Goal: Task Accomplishment & Management: Complete application form

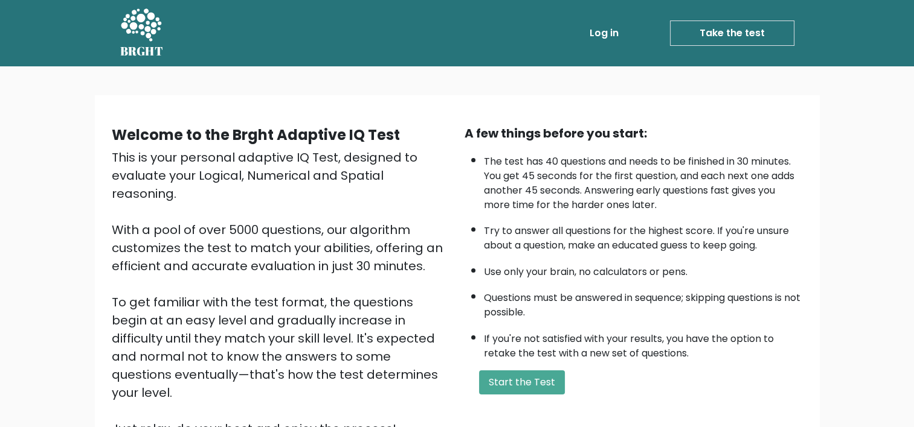
drag, startPoint x: 0, startPoint y: 0, endPoint x: 511, endPoint y: 234, distance: 561.7
click at [511, 233] on li "Try to answer all questions for the highest score. If you're unsure about a que…" at bounding box center [643, 235] width 319 height 35
click at [508, 376] on button "Start the Test" at bounding box center [522, 383] width 86 height 24
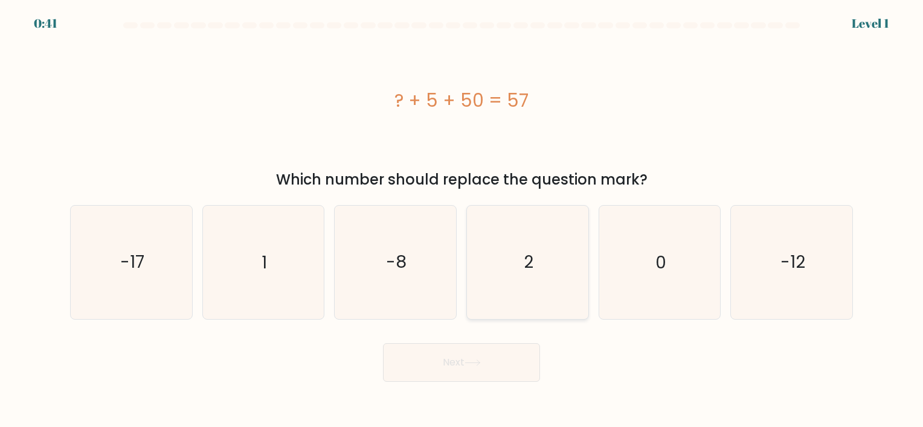
click at [548, 272] on icon "2" at bounding box center [527, 262] width 113 height 113
click at [462, 220] on input "d. 2" at bounding box center [461, 217] width 1 height 6
radio input "true"
click at [496, 361] on button "Next" at bounding box center [461, 363] width 157 height 39
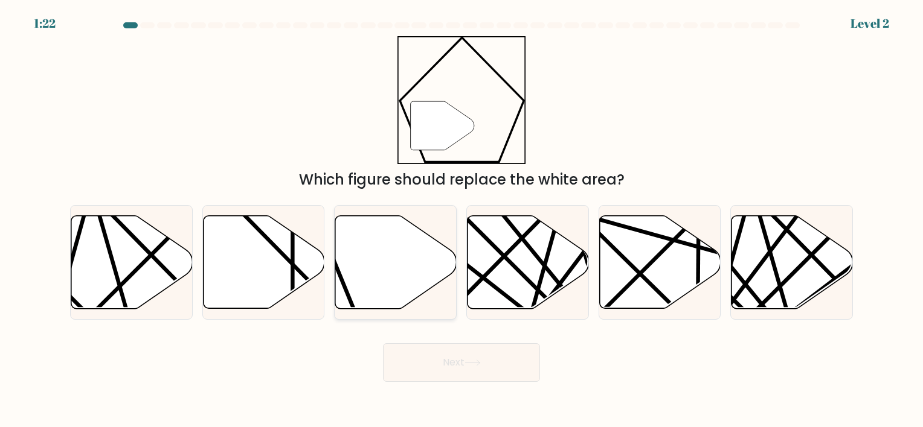
click at [403, 254] on icon at bounding box center [395, 262] width 121 height 93
click at [461, 220] on input "c." at bounding box center [461, 217] width 1 height 6
radio input "true"
click at [471, 375] on button "Next" at bounding box center [461, 363] width 157 height 39
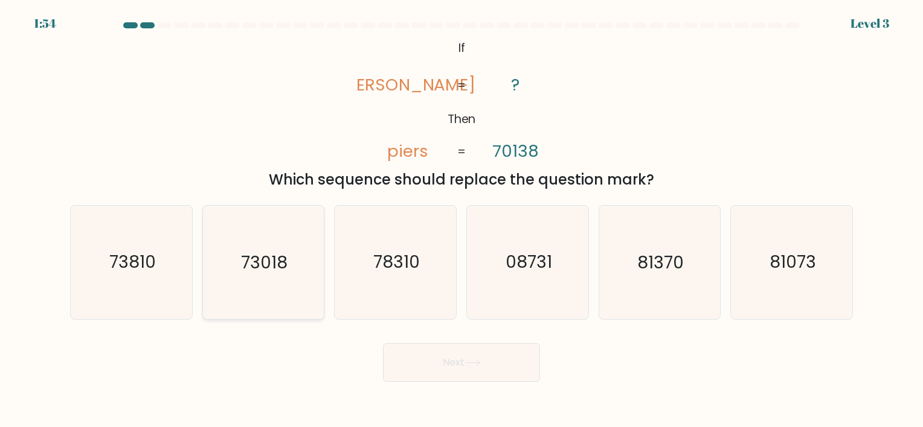
click at [267, 277] on icon "73018" at bounding box center [263, 262] width 113 height 113
click at [461, 220] on input "b. 73018" at bounding box center [461, 217] width 1 height 6
radio input "true"
click at [456, 378] on button "Next" at bounding box center [461, 363] width 157 height 39
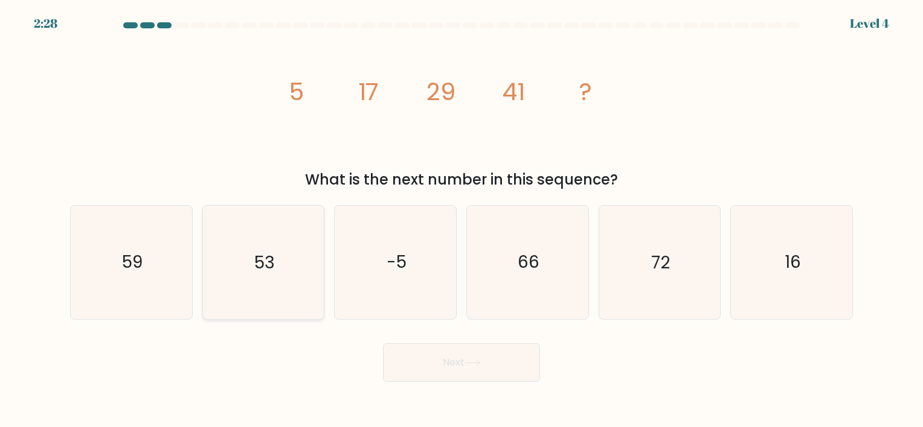
click at [287, 296] on icon "53" at bounding box center [263, 262] width 113 height 113
click at [461, 220] on input "b. 53" at bounding box center [461, 217] width 1 height 6
radio input "true"
click at [474, 356] on button "Next" at bounding box center [461, 363] width 157 height 39
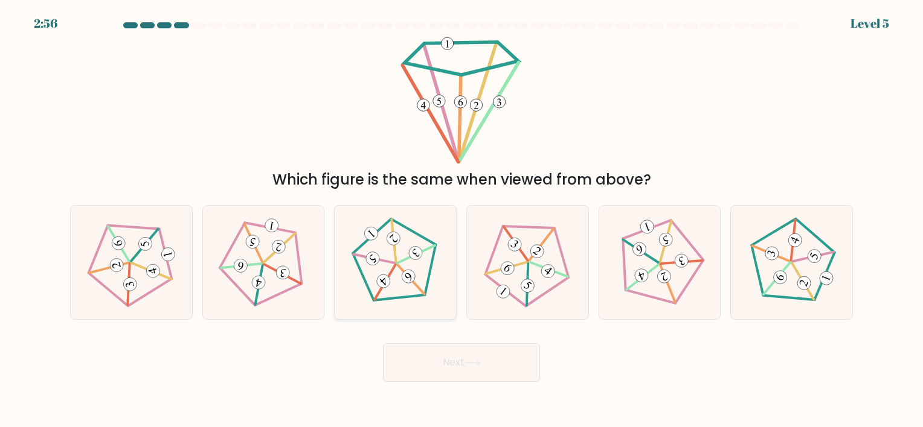
click at [433, 300] on icon at bounding box center [395, 262] width 91 height 91
click at [461, 220] on input "c." at bounding box center [461, 217] width 1 height 6
radio input "true"
click at [469, 374] on button "Next" at bounding box center [461, 363] width 157 height 39
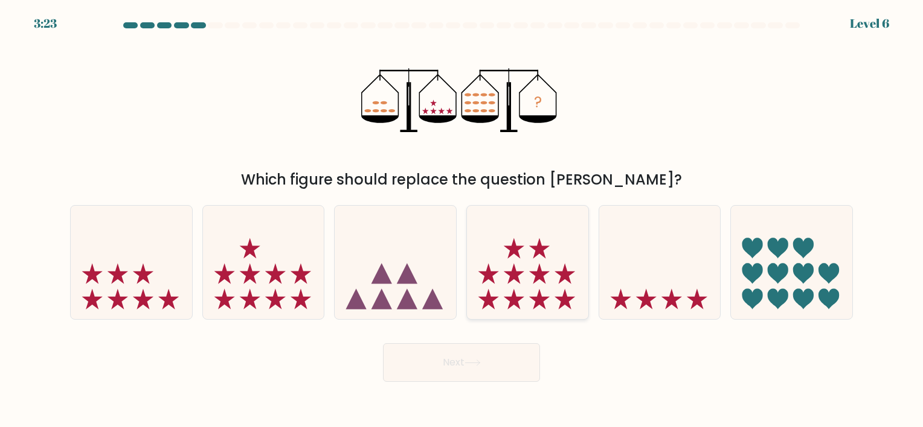
click at [560, 290] on icon at bounding box center [527, 263] width 121 height 100
click at [462, 220] on input "d." at bounding box center [461, 217] width 1 height 6
radio input "true"
click at [475, 364] on icon at bounding box center [472, 363] width 16 height 7
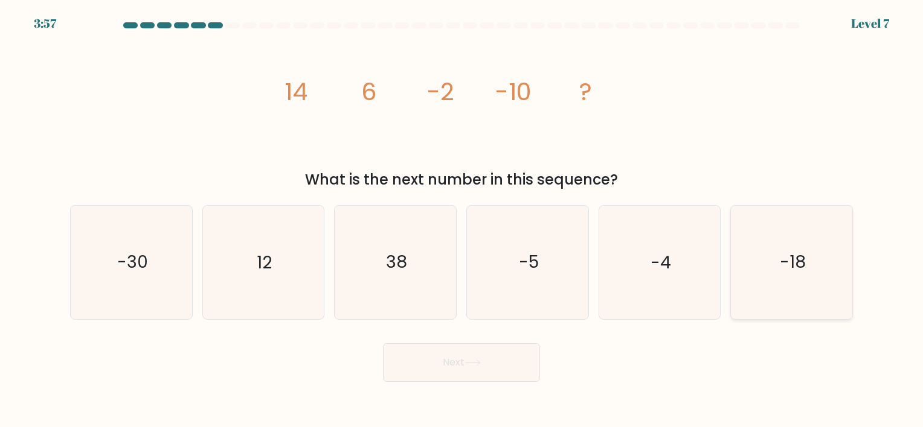
click at [790, 279] on icon "-18" at bounding box center [791, 262] width 113 height 113
click at [462, 220] on input "f. -18" at bounding box center [461, 217] width 1 height 6
radio input "true"
click at [441, 372] on button "Next" at bounding box center [461, 363] width 157 height 39
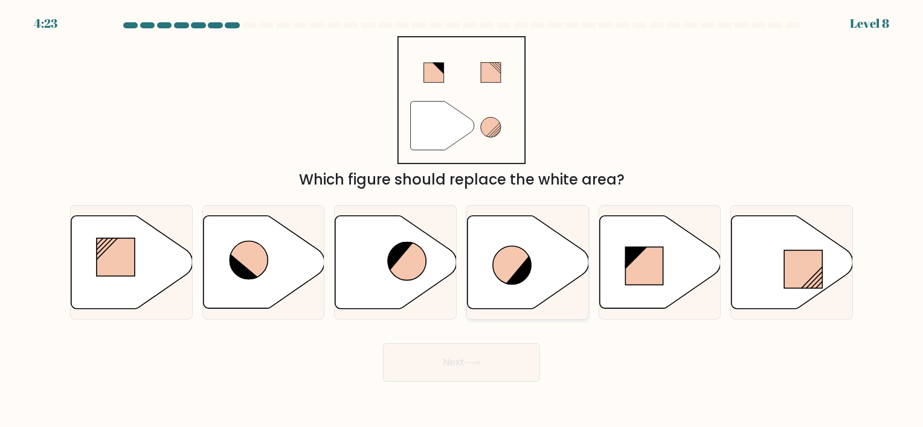
click at [510, 253] on icon at bounding box center [512, 265] width 38 height 38
click at [462, 220] on input "d." at bounding box center [461, 217] width 1 height 6
radio input "true"
click at [505, 360] on button "Next" at bounding box center [461, 363] width 157 height 39
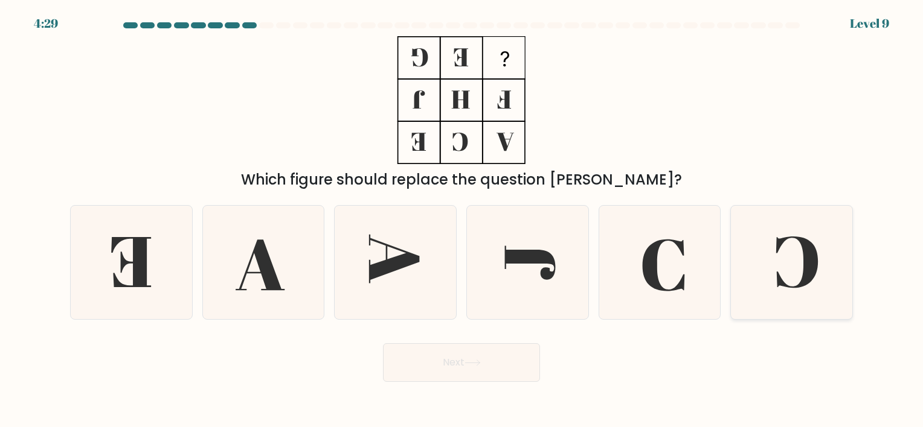
click at [753, 248] on icon at bounding box center [791, 262] width 113 height 113
click at [462, 220] on input "f." at bounding box center [461, 217] width 1 height 6
radio input "true"
click at [508, 357] on button "Next" at bounding box center [461, 363] width 157 height 39
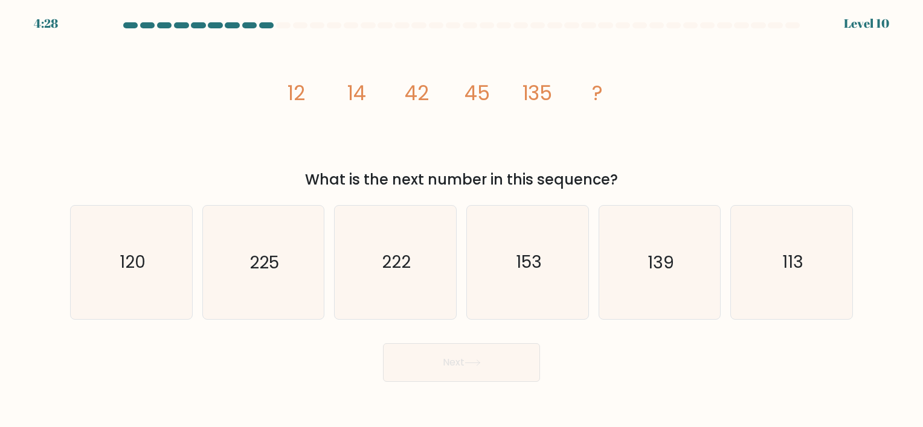
click at [724, 266] on div "e. 139" at bounding box center [660, 262] width 132 height 114
click at [695, 269] on icon "139" at bounding box center [659, 262] width 113 height 113
click at [462, 220] on input "e. 139" at bounding box center [461, 217] width 1 height 6
radio input "true"
click at [482, 357] on button "Next" at bounding box center [461, 363] width 157 height 39
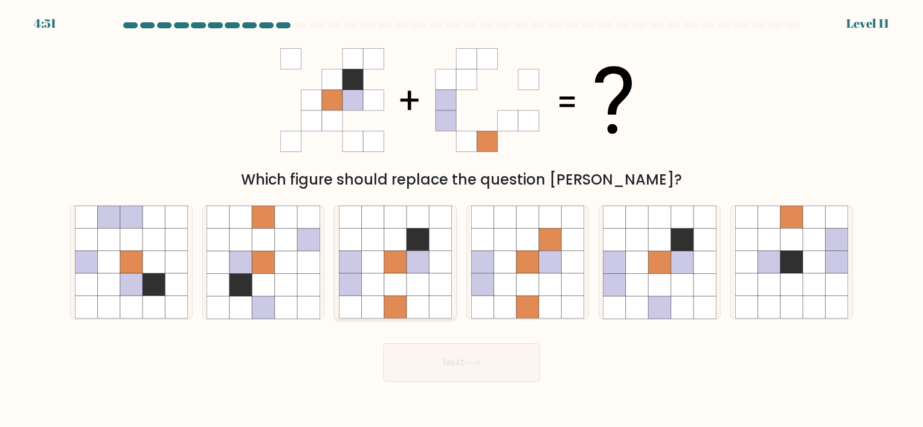
click at [392, 293] on icon at bounding box center [395, 285] width 22 height 22
click at [461, 220] on input "c." at bounding box center [461, 217] width 1 height 6
radio input "true"
click at [506, 373] on button "Next" at bounding box center [461, 363] width 157 height 39
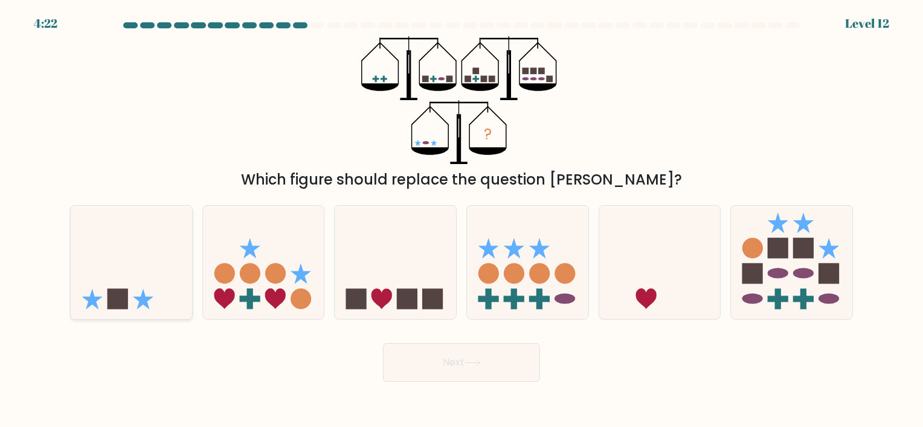
click at [111, 248] on icon at bounding box center [131, 263] width 121 height 100
click at [461, 220] on input "a." at bounding box center [461, 217] width 1 height 6
radio input "true"
click at [501, 384] on body "4:20 Level 12" at bounding box center [461, 213] width 923 height 427
click at [500, 376] on button "Next" at bounding box center [461, 363] width 157 height 39
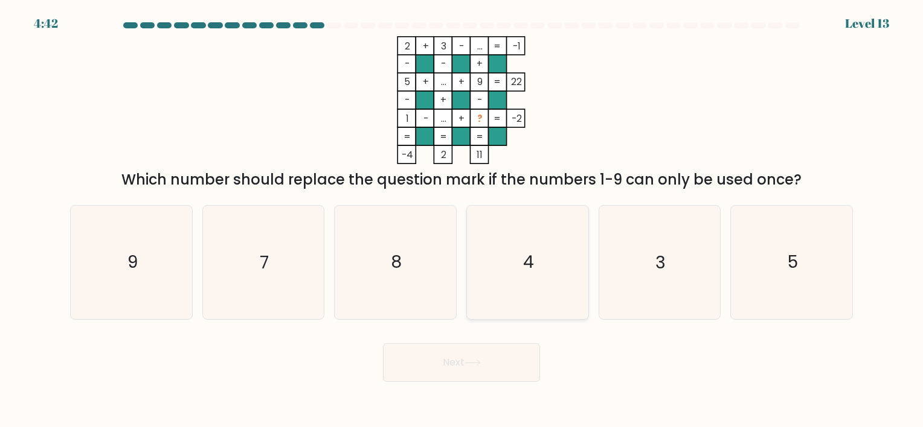
click at [512, 240] on icon "4" at bounding box center [527, 262] width 113 height 113
click at [462, 220] on input "d. 4" at bounding box center [461, 217] width 1 height 6
radio input "true"
click at [499, 356] on button "Next" at bounding box center [461, 363] width 157 height 39
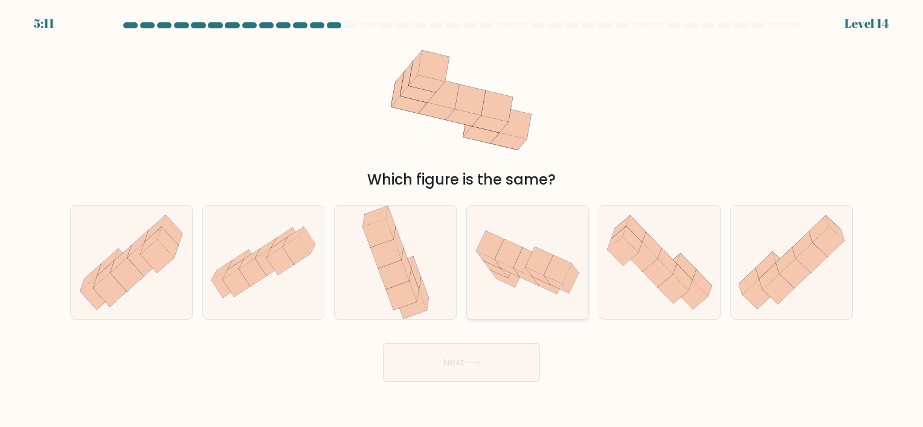
click at [552, 266] on icon at bounding box center [558, 269] width 28 height 28
click at [462, 220] on input "d." at bounding box center [461, 217] width 1 height 6
radio input "true"
click at [515, 351] on button "Next" at bounding box center [461, 363] width 157 height 39
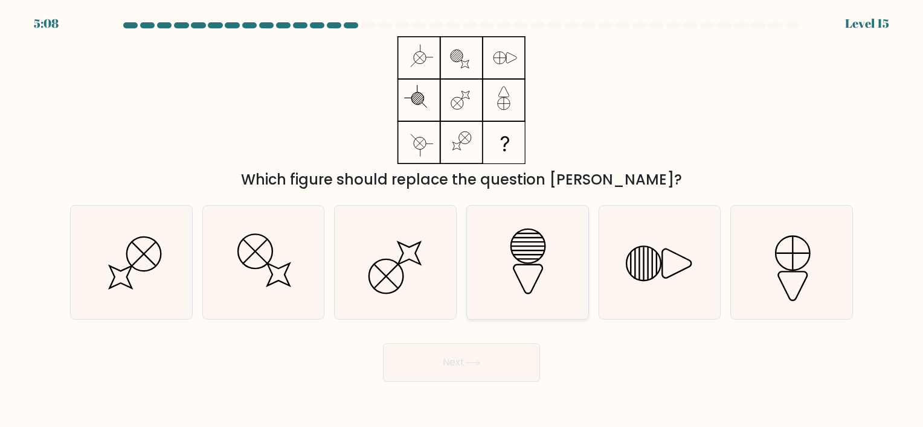
click at [508, 237] on icon at bounding box center [527, 262] width 113 height 113
click at [462, 220] on input "d." at bounding box center [461, 217] width 1 height 6
radio input "true"
click at [450, 357] on button "Next" at bounding box center [461, 363] width 157 height 39
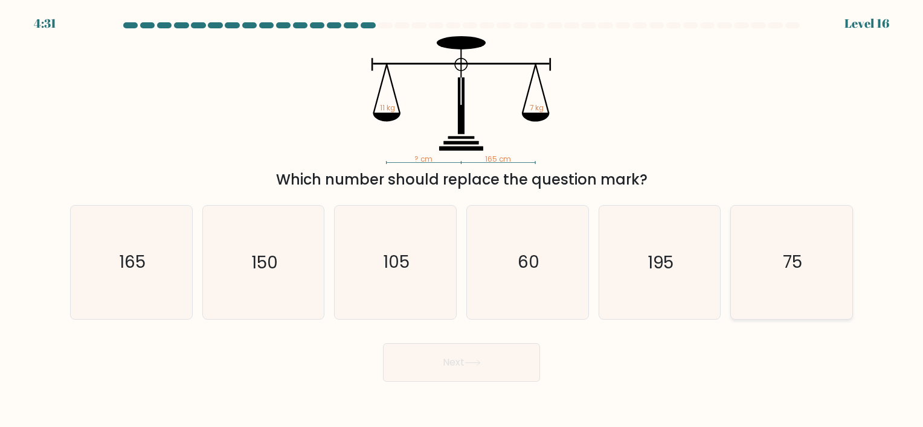
click at [791, 283] on icon "75" at bounding box center [791, 262] width 113 height 113
click at [462, 220] on input "f. 75" at bounding box center [461, 217] width 1 height 6
radio input "true"
click at [491, 358] on button "Next" at bounding box center [461, 363] width 157 height 39
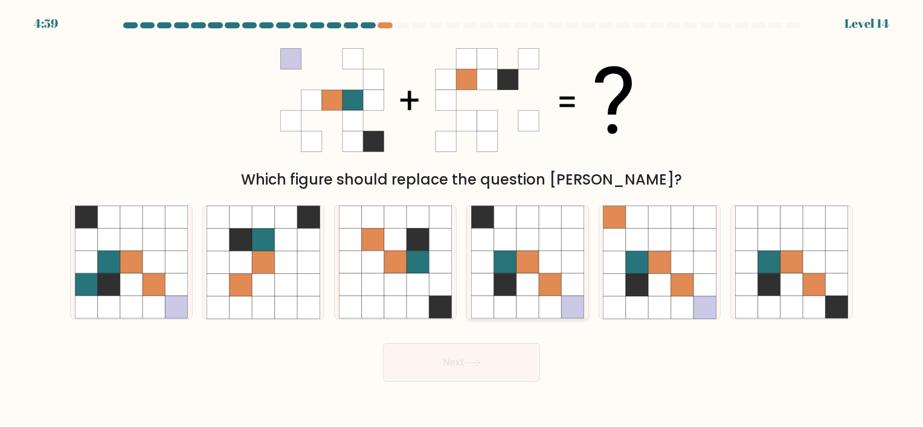
click at [542, 272] on icon at bounding box center [550, 262] width 22 height 22
click at [462, 220] on input "d." at bounding box center [461, 217] width 1 height 6
radio input "true"
click at [491, 364] on button "Next" at bounding box center [461, 363] width 157 height 39
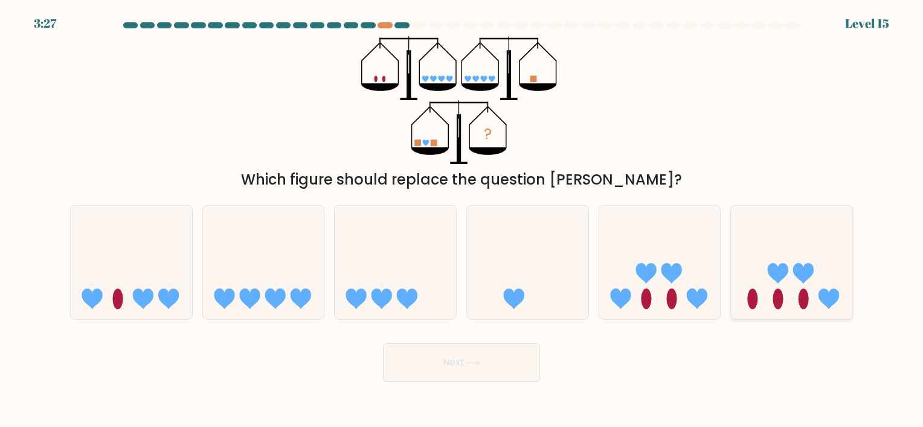
click at [799, 297] on ellipse at bounding box center [803, 299] width 10 height 21
click at [462, 220] on input "f." at bounding box center [461, 217] width 1 height 6
radio input "true"
click at [435, 364] on button "Next" at bounding box center [461, 363] width 157 height 39
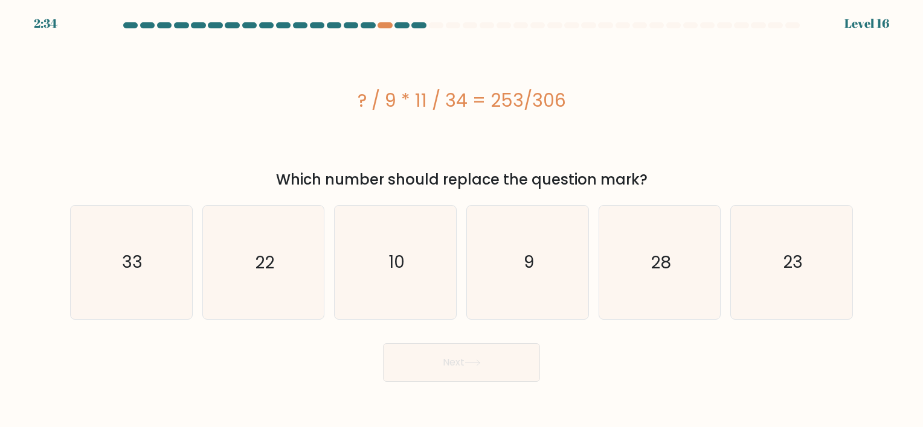
click at [383, 344] on button "Next" at bounding box center [461, 363] width 157 height 39
drag, startPoint x: 504, startPoint y: 118, endPoint x: 510, endPoint y: 156, distance: 37.9
click at [510, 156] on div "? / 9 * 11 / 34 = 253/306" at bounding box center [461, 100] width 783 height 128
click at [265, 264] on text "22" at bounding box center [264, 263] width 19 height 24
click at [461, 220] on input "b. 22" at bounding box center [461, 217] width 1 height 6
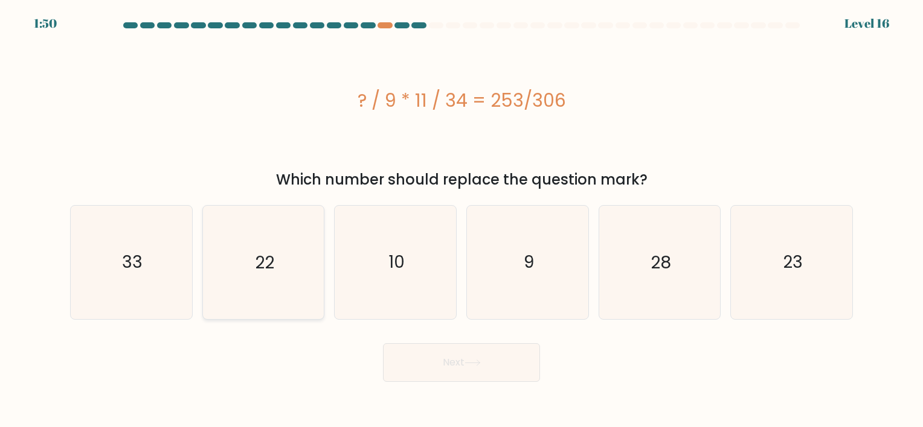
radio input "true"
click at [426, 357] on button "Next" at bounding box center [461, 363] width 157 height 39
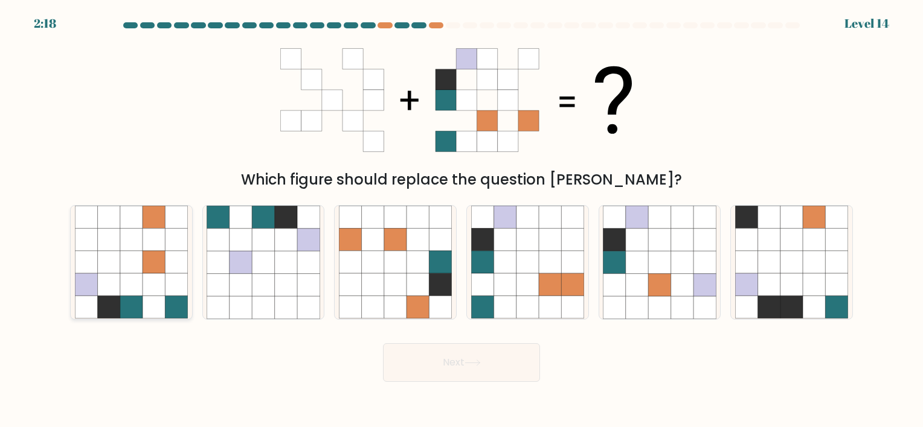
click at [149, 271] on icon at bounding box center [153, 262] width 22 height 22
click at [461, 220] on input "a." at bounding box center [461, 217] width 1 height 6
radio input "true"
click at [512, 373] on button "Next" at bounding box center [461, 363] width 157 height 39
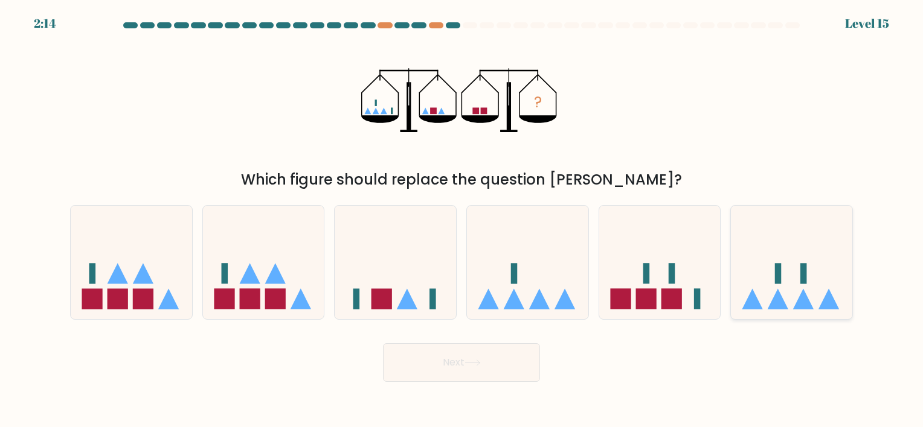
click at [796, 260] on icon at bounding box center [791, 263] width 121 height 100
click at [462, 220] on input "f." at bounding box center [461, 217] width 1 height 6
radio input "true"
click at [504, 353] on button "Next" at bounding box center [461, 363] width 157 height 39
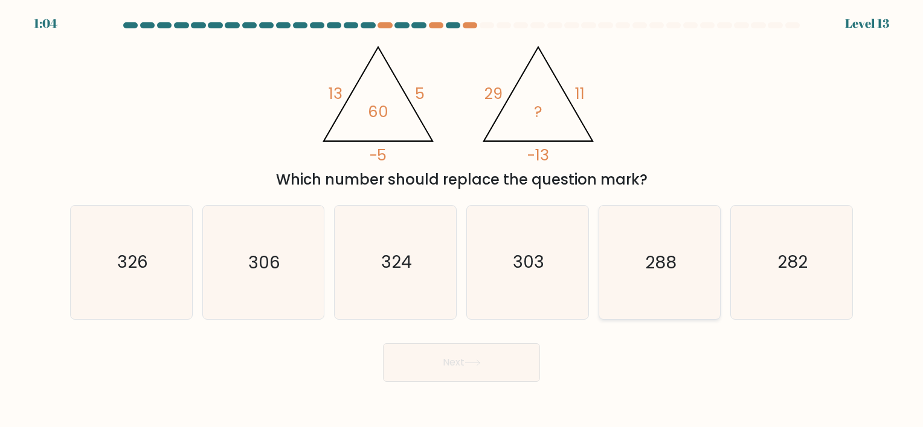
click at [690, 286] on icon "288" at bounding box center [659, 262] width 113 height 113
click at [462, 220] on input "e. 288" at bounding box center [461, 217] width 1 height 6
radio input "true"
click at [484, 347] on button "Next" at bounding box center [461, 363] width 157 height 39
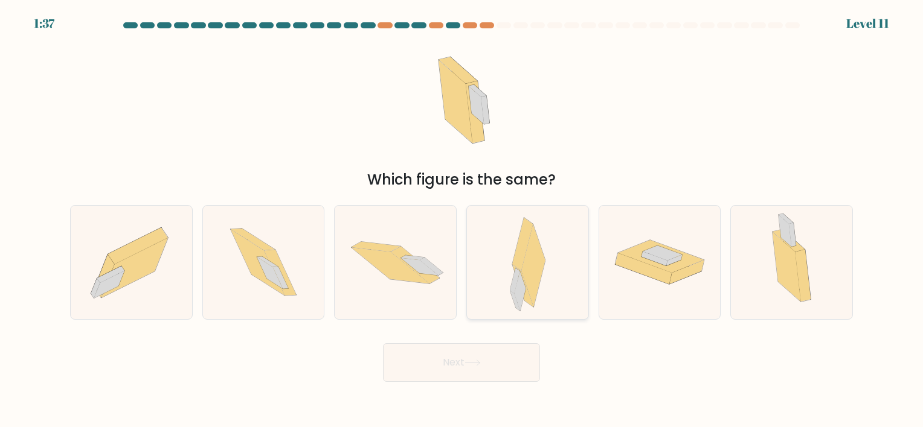
click at [511, 302] on icon at bounding box center [528, 262] width 36 height 113
click at [462, 220] on input "d." at bounding box center [461, 217] width 1 height 6
radio input "true"
click at [499, 360] on button "Next" at bounding box center [461, 363] width 157 height 39
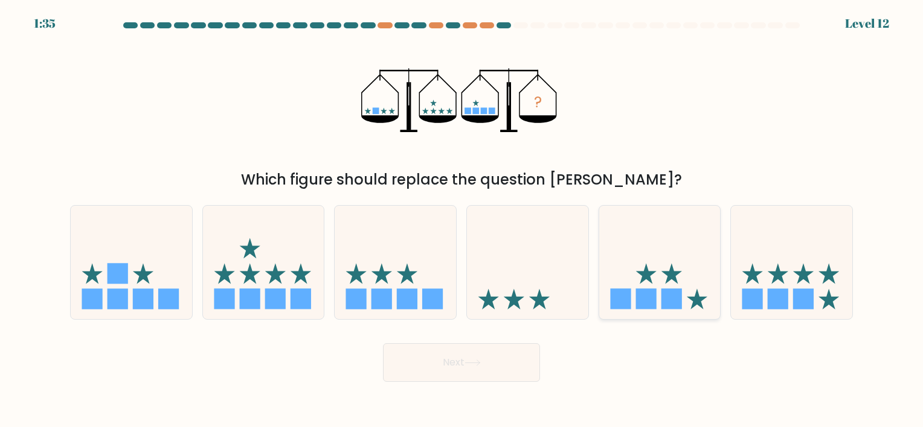
click at [652, 306] on rect at bounding box center [645, 299] width 21 height 21
click at [462, 220] on input "e." at bounding box center [461, 217] width 1 height 6
radio input "true"
click at [472, 362] on icon at bounding box center [472, 363] width 16 height 7
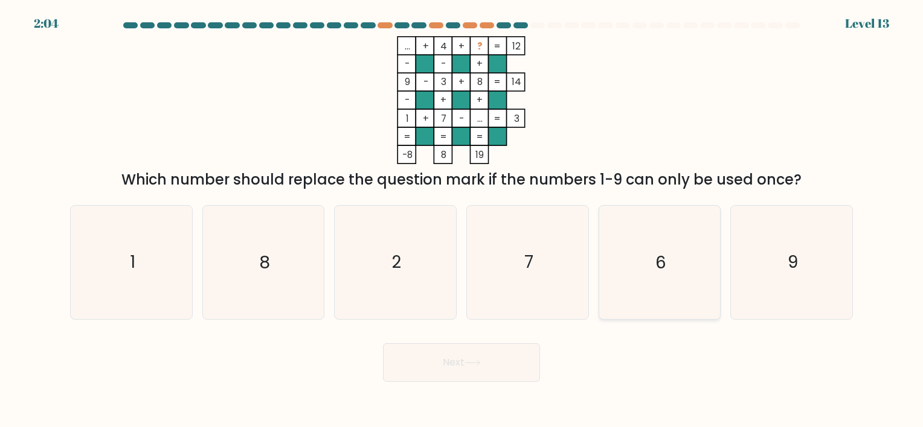
drag, startPoint x: 640, startPoint y: 246, endPoint x: 529, endPoint y: 350, distance: 151.7
click at [640, 246] on icon "6" at bounding box center [659, 262] width 113 height 113
click at [462, 220] on input "e. 6" at bounding box center [461, 217] width 1 height 6
radio input "true"
click at [491, 377] on button "Next" at bounding box center [461, 363] width 157 height 39
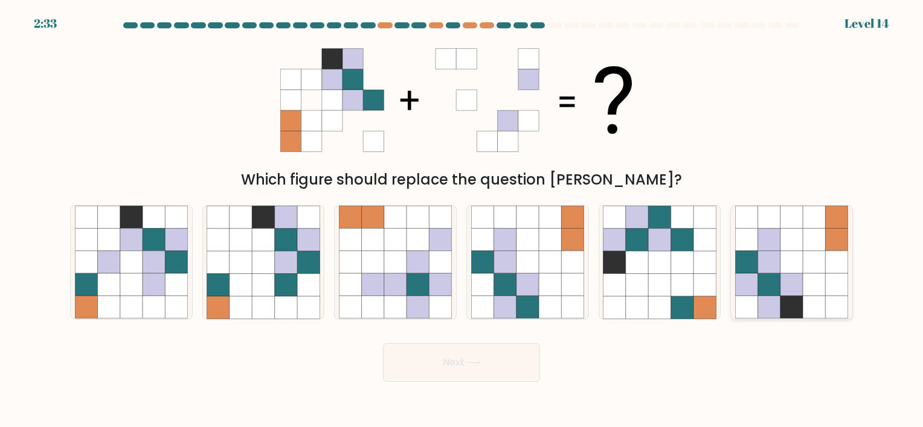
click at [802, 312] on icon at bounding box center [813, 307] width 22 height 22
click at [462, 220] on input "f." at bounding box center [461, 217] width 1 height 6
radio input "true"
click at [495, 350] on button "Next" at bounding box center [461, 363] width 157 height 39
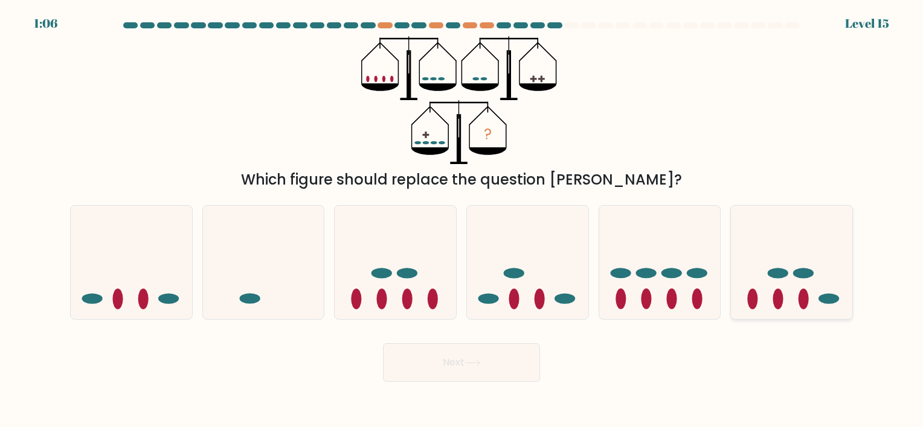
click at [807, 303] on ellipse at bounding box center [803, 299] width 10 height 21
click at [462, 220] on input "f." at bounding box center [461, 217] width 1 height 6
radio input "true"
click at [462, 366] on button "Next" at bounding box center [461, 363] width 157 height 39
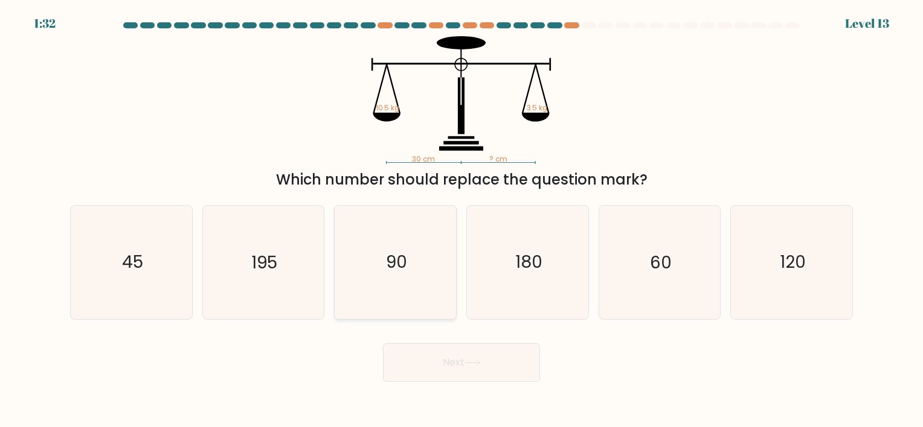
click at [442, 283] on icon "90" at bounding box center [395, 262] width 113 height 113
click at [461, 220] on input "c. 90" at bounding box center [461, 217] width 1 height 6
radio input "true"
click at [457, 355] on button "Next" at bounding box center [461, 363] width 157 height 39
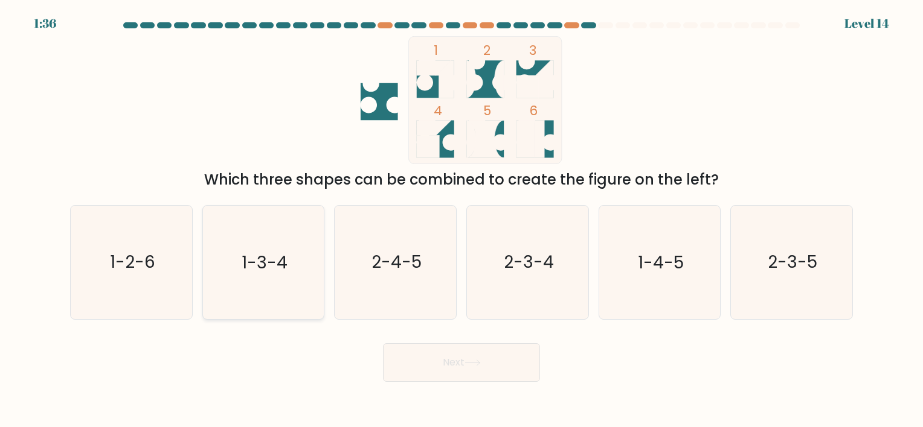
click at [313, 274] on icon "1-3-4" at bounding box center [263, 262] width 113 height 113
click at [461, 220] on input "b. 1-3-4" at bounding box center [461, 217] width 1 height 6
radio input "true"
click at [447, 373] on button "Next" at bounding box center [461, 363] width 157 height 39
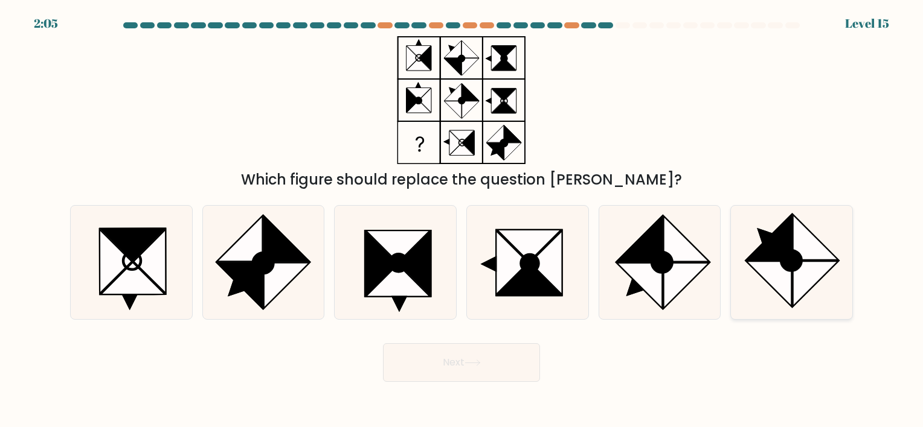
click at [758, 272] on icon at bounding box center [768, 284] width 45 height 45
click at [462, 220] on input "f." at bounding box center [461, 217] width 1 height 6
radio input "true"
click at [469, 353] on button "Next" at bounding box center [461, 363] width 157 height 39
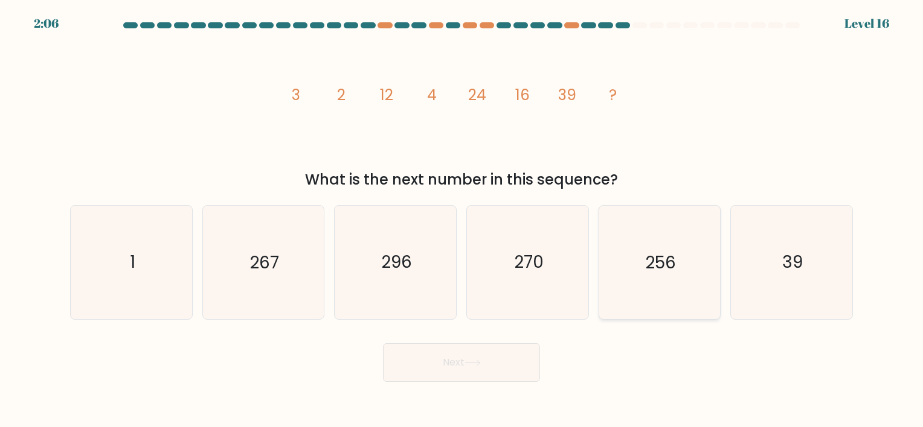
click at [700, 278] on icon "256" at bounding box center [659, 262] width 113 height 113
click at [462, 220] on input "e. 256" at bounding box center [461, 217] width 1 height 6
radio input "true"
click at [517, 362] on button "Next" at bounding box center [461, 363] width 157 height 39
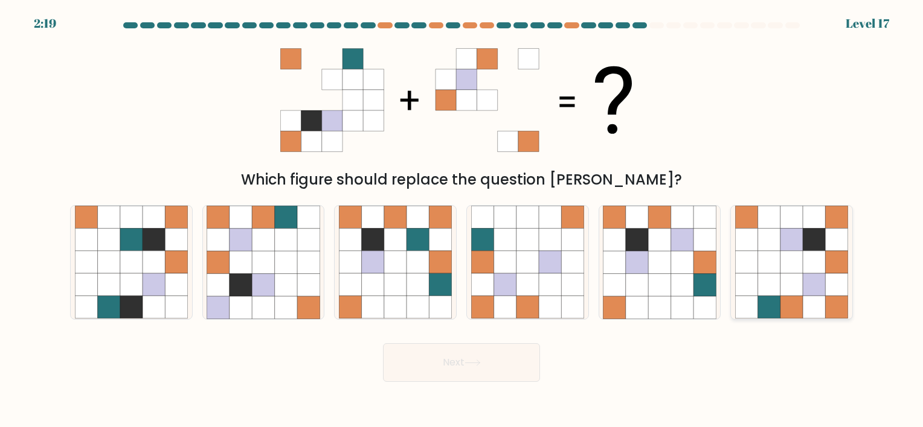
click at [789, 307] on icon at bounding box center [791, 307] width 22 height 22
click at [462, 220] on input "f." at bounding box center [461, 217] width 1 height 6
radio input "true"
click at [488, 354] on button "Next" at bounding box center [461, 363] width 157 height 39
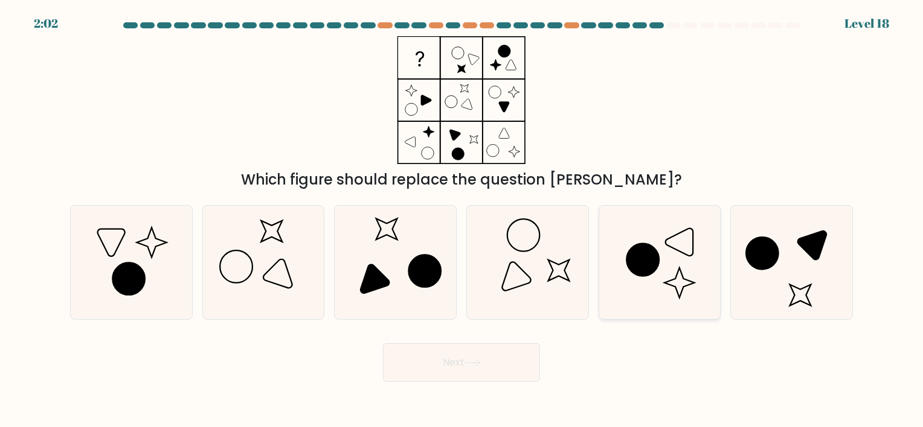
click at [667, 272] on icon at bounding box center [659, 262] width 113 height 113
click at [462, 220] on input "e." at bounding box center [461, 217] width 1 height 6
radio input "true"
click at [480, 367] on button "Next" at bounding box center [461, 363] width 157 height 39
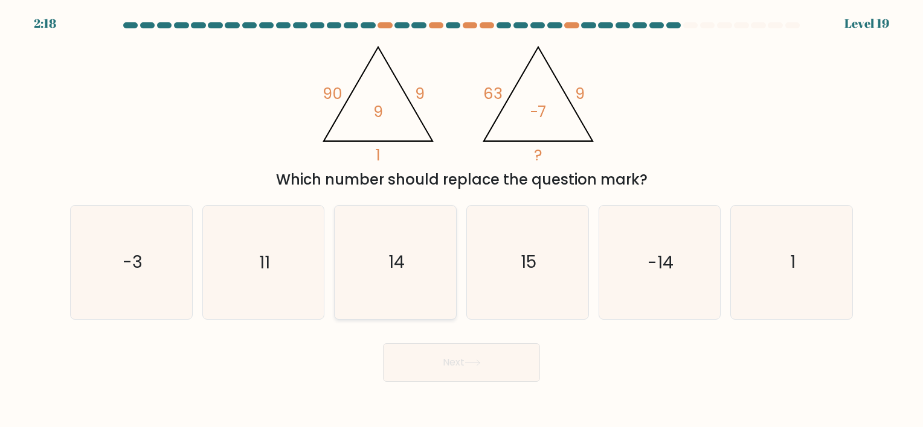
click at [418, 235] on icon "14" at bounding box center [395, 262] width 113 height 113
click at [461, 220] on input "c. 14" at bounding box center [461, 217] width 1 height 6
radio input "true"
click at [453, 375] on button "Next" at bounding box center [461, 363] width 157 height 39
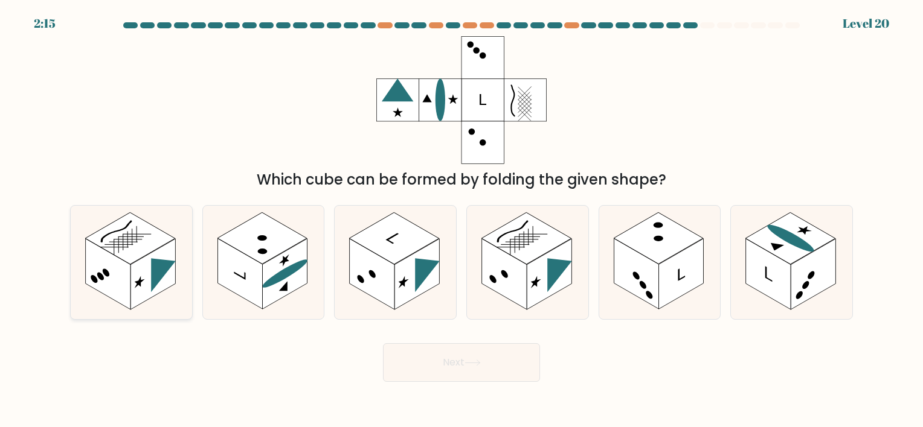
click at [115, 264] on rect at bounding box center [108, 274] width 45 height 71
click at [461, 220] on input "a." at bounding box center [461, 217] width 1 height 6
radio input "true"
click at [450, 370] on button "Next" at bounding box center [461, 363] width 157 height 39
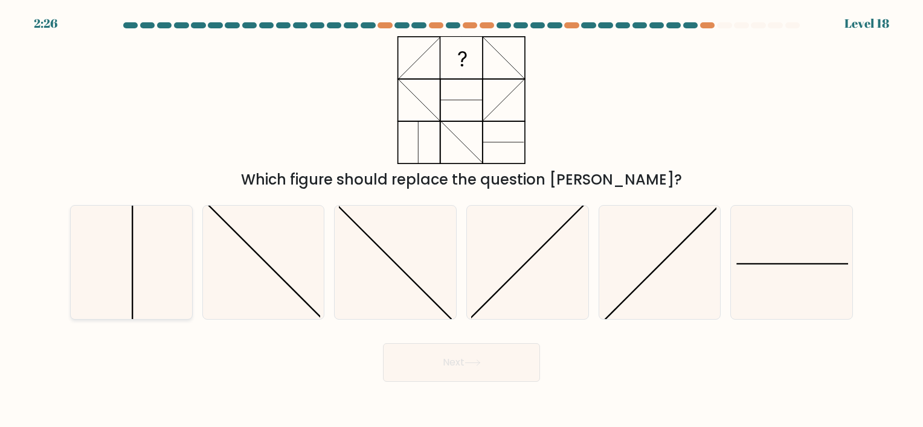
click at [122, 260] on icon at bounding box center [131, 262] width 113 height 113
click at [461, 220] on input "a." at bounding box center [461, 217] width 1 height 6
radio input "true"
click at [409, 378] on button "Next" at bounding box center [461, 363] width 157 height 39
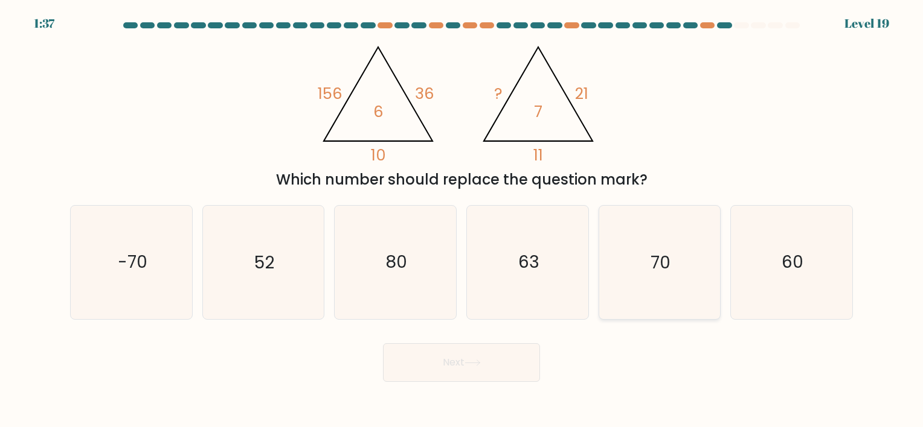
click at [632, 271] on icon "70" at bounding box center [659, 262] width 113 height 113
click at [462, 220] on input "e. 70" at bounding box center [461, 217] width 1 height 6
radio input "true"
click at [493, 368] on button "Next" at bounding box center [461, 363] width 157 height 39
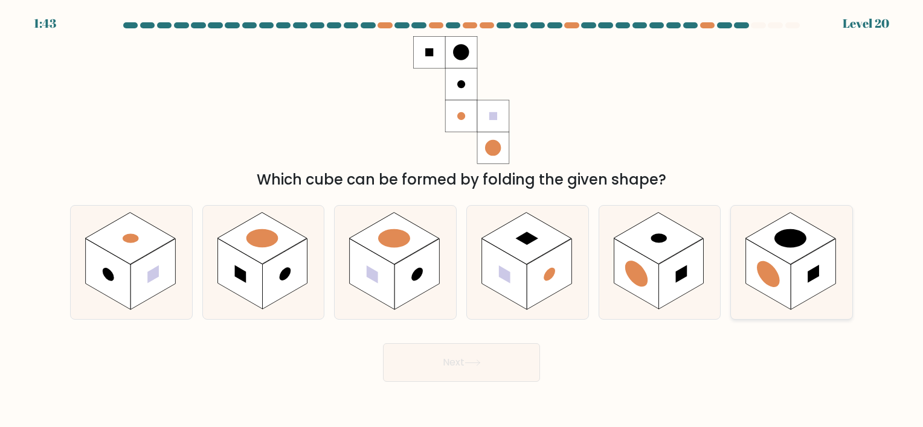
click at [782, 271] on rect at bounding box center [768, 274] width 45 height 71
click at [462, 220] on input "f." at bounding box center [461, 217] width 1 height 6
radio input "true"
click at [452, 352] on button "Next" at bounding box center [461, 363] width 157 height 39
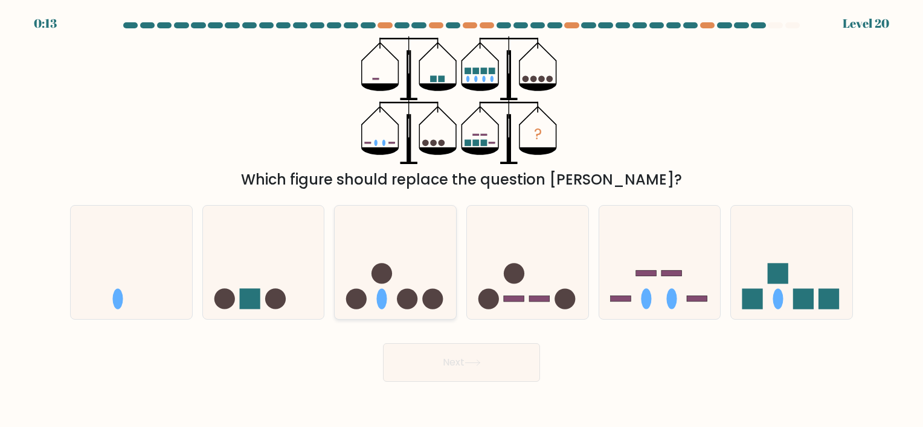
click at [415, 251] on icon at bounding box center [395, 263] width 121 height 100
click at [461, 220] on input "c." at bounding box center [461, 217] width 1 height 6
radio input "true"
click at [464, 362] on button "Next" at bounding box center [461, 363] width 157 height 39
click at [479, 357] on button "Next" at bounding box center [461, 363] width 157 height 39
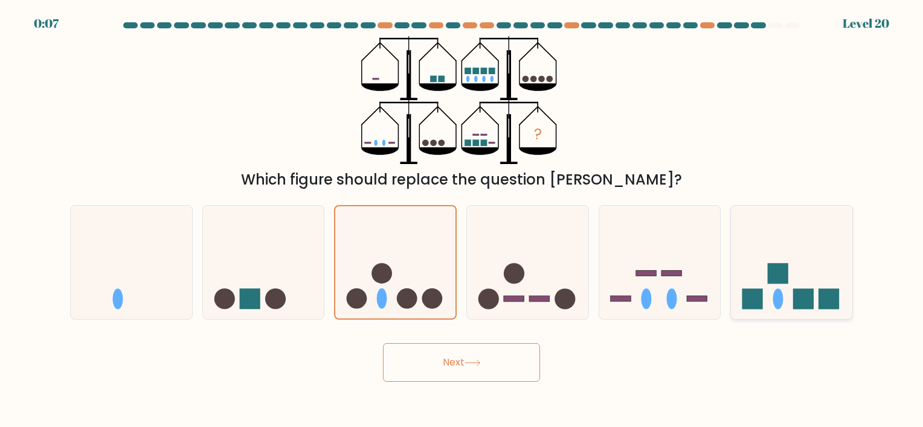
click at [784, 299] on icon at bounding box center [791, 263] width 121 height 100
click at [462, 220] on input "f." at bounding box center [461, 217] width 1 height 6
radio input "true"
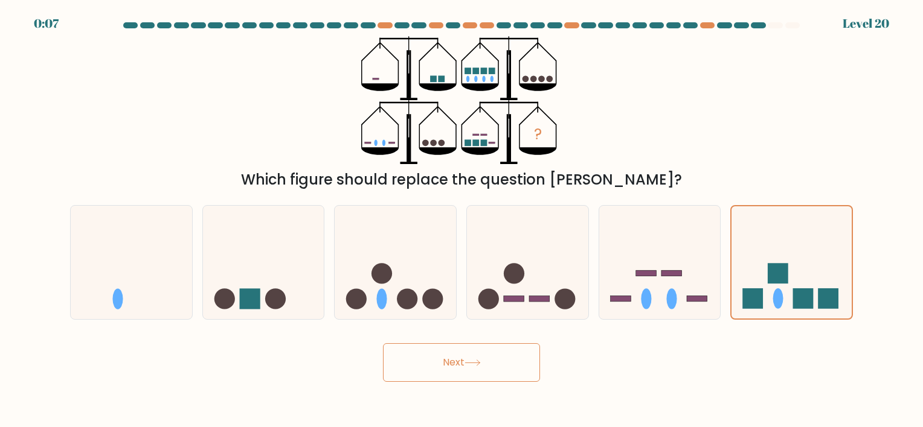
click at [496, 365] on button "Next" at bounding box center [461, 363] width 157 height 39
click at [639, 297] on icon at bounding box center [659, 263] width 121 height 100
click at [462, 220] on input "e." at bounding box center [461, 217] width 1 height 6
radio input "true"
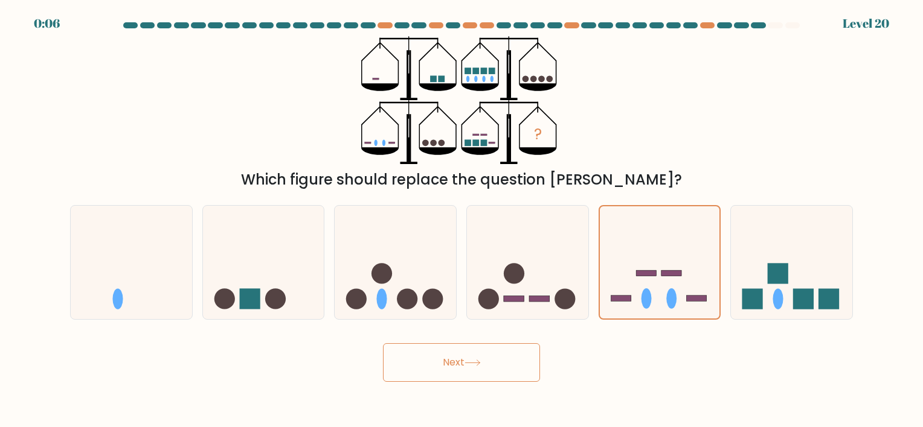
click at [481, 355] on button "Next" at bounding box center [461, 363] width 157 height 39
click at [518, 296] on icon at bounding box center [527, 263] width 121 height 100
click at [462, 220] on input "d." at bounding box center [461, 217] width 1 height 6
radio input "true"
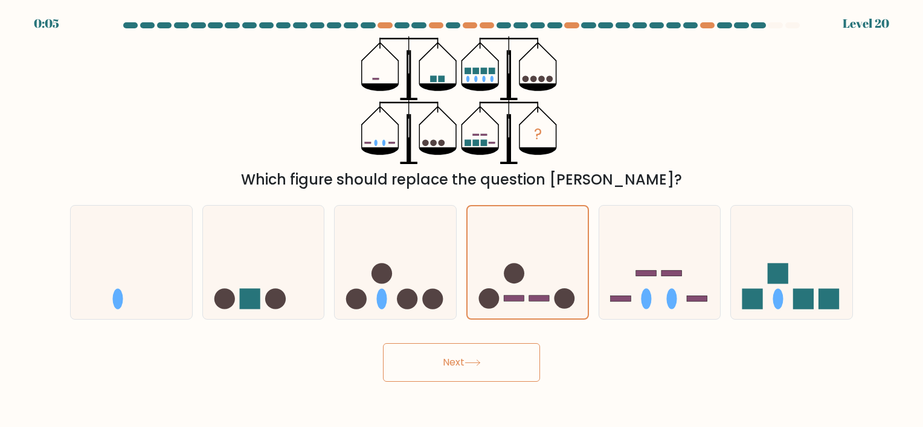
click at [499, 348] on button "Next" at bounding box center [461, 363] width 157 height 39
click at [285, 277] on icon at bounding box center [263, 263] width 121 height 100
click at [461, 220] on input "b." at bounding box center [461, 217] width 1 height 6
radio input "true"
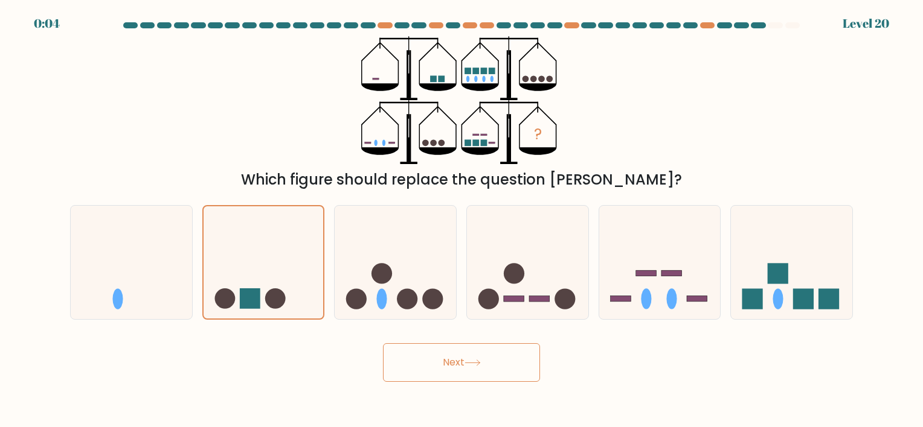
click at [413, 368] on button "Next" at bounding box center [461, 363] width 157 height 39
click at [165, 277] on icon at bounding box center [131, 263] width 121 height 100
click at [461, 220] on input "a." at bounding box center [461, 217] width 1 height 6
radio input "true"
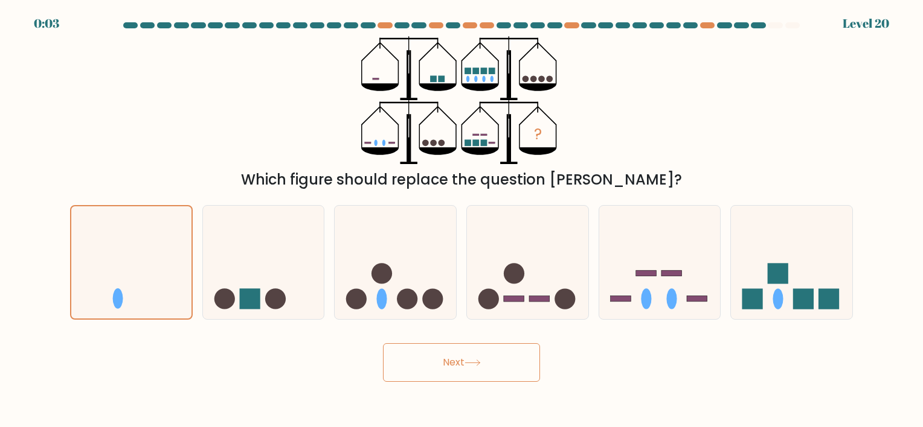
click at [439, 382] on button "Next" at bounding box center [461, 363] width 157 height 39
click at [437, 373] on button "Next" at bounding box center [461, 363] width 157 height 39
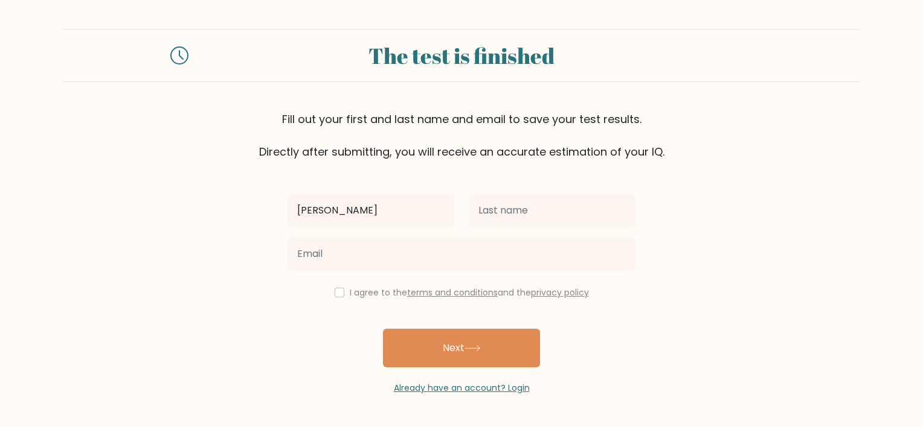
type input "[PERSON_NAME]"
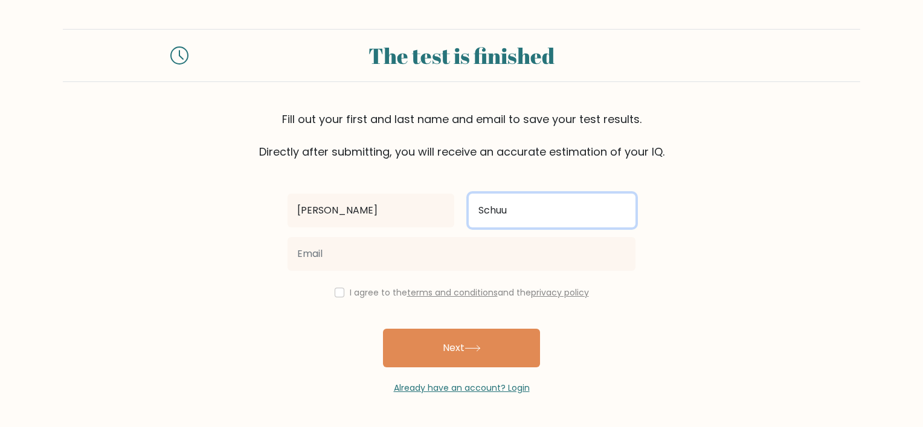
type input "Schuurmans"
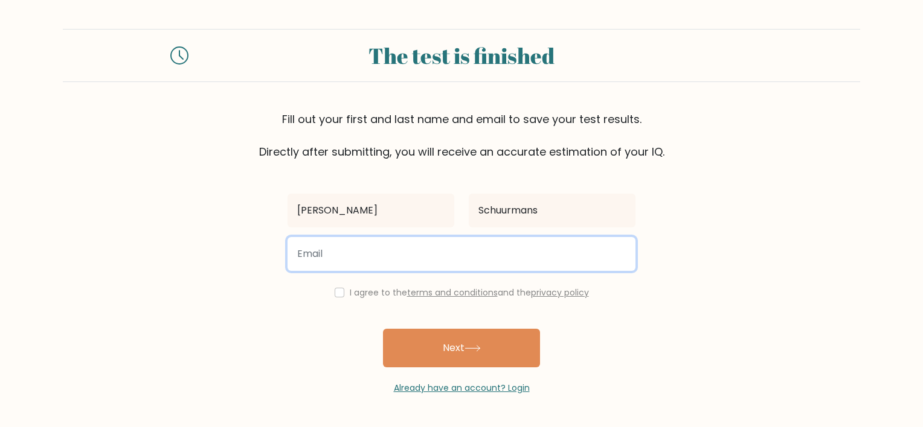
click at [417, 260] on input "email" at bounding box center [461, 254] width 348 height 34
type input "megan.schuurmans@hotmail.com"
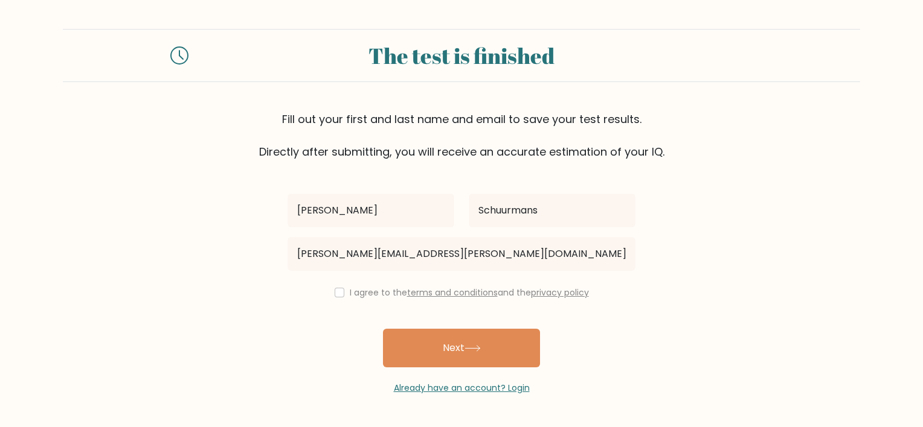
click at [350, 292] on label "I agree to the terms and conditions and the privacy policy" at bounding box center [469, 293] width 239 height 12
click at [337, 291] on input "checkbox" at bounding box center [340, 293] width 10 height 10
checkbox input "true"
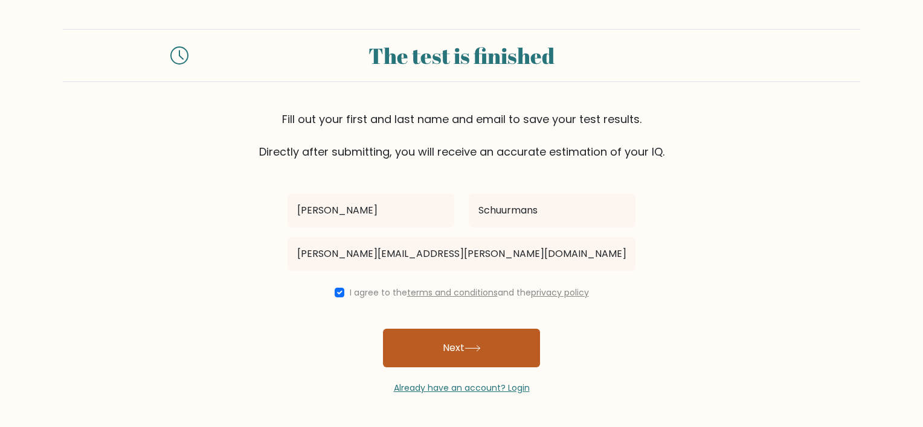
click at [436, 356] on button "Next" at bounding box center [461, 348] width 157 height 39
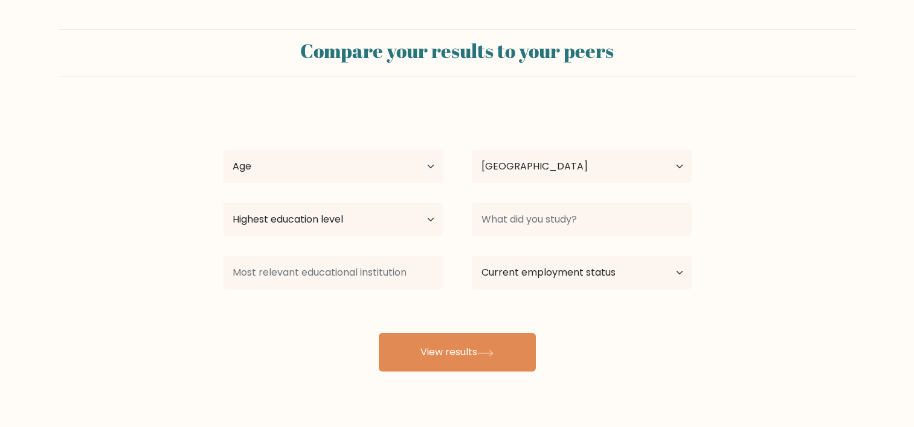
select select "NL"
click at [367, 158] on select "Age Under [DEMOGRAPHIC_DATA] [DEMOGRAPHIC_DATA] [DEMOGRAPHIC_DATA] [DEMOGRAPHIC…" at bounding box center [333, 167] width 220 height 34
select select "25_34"
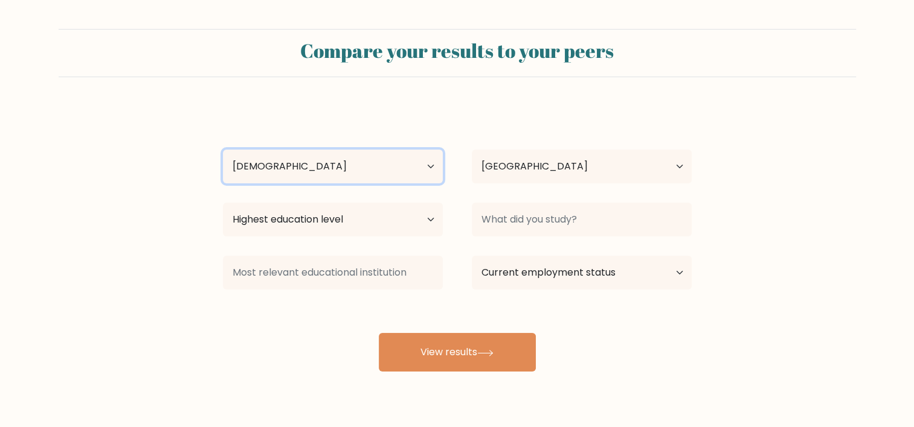
click at [223, 150] on select "Age Under [DEMOGRAPHIC_DATA] [DEMOGRAPHIC_DATA] [DEMOGRAPHIC_DATA] [DEMOGRAPHIC…" at bounding box center [333, 167] width 220 height 34
click at [496, 190] on div "Megan Schuurmans Age Under 18 years old 18-24 years old 25-34 years old 35-44 y…" at bounding box center [457, 239] width 483 height 266
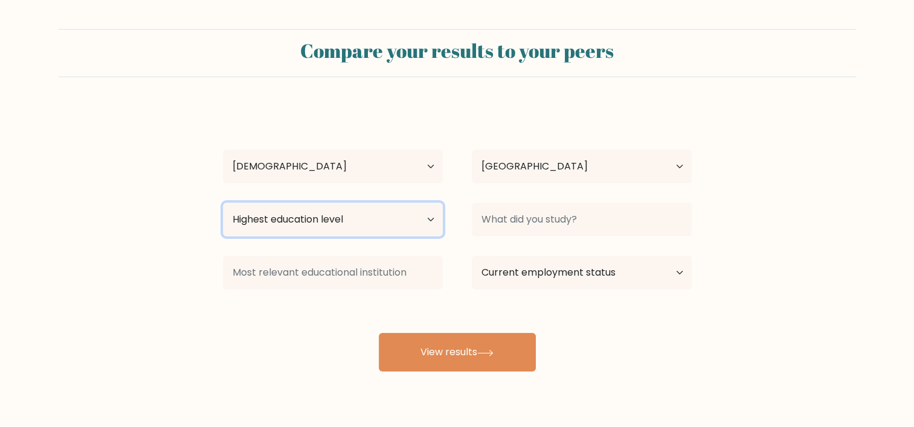
click at [382, 225] on select "Highest education level No schooling Primary Lower Secondary Upper Secondary Oc…" at bounding box center [333, 220] width 220 height 34
select select "doctoral_degree"
click at [223, 203] on select "Highest education level No schooling Primary Lower Secondary Upper Secondary Oc…" at bounding box center [333, 220] width 220 height 34
click at [600, 321] on div "Megan Schuurmans Age Under 18 years old 18-24 years old 25-34 years old 35-44 y…" at bounding box center [457, 239] width 483 height 266
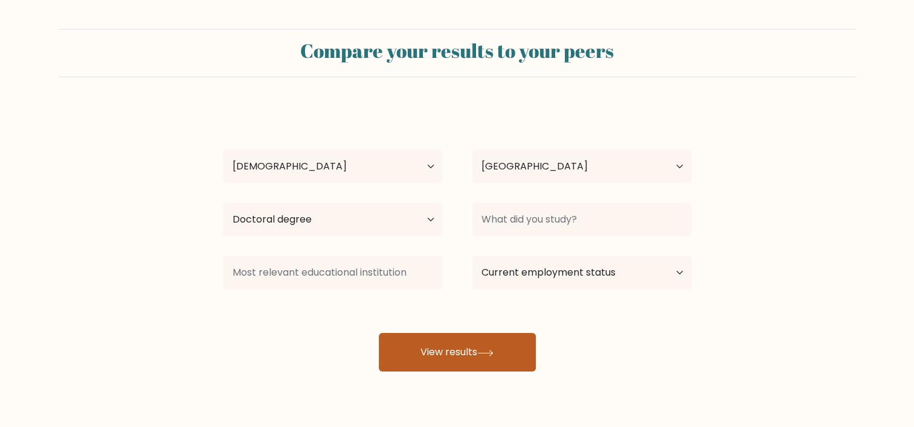
click at [523, 349] on button "View results" at bounding box center [457, 352] width 157 height 39
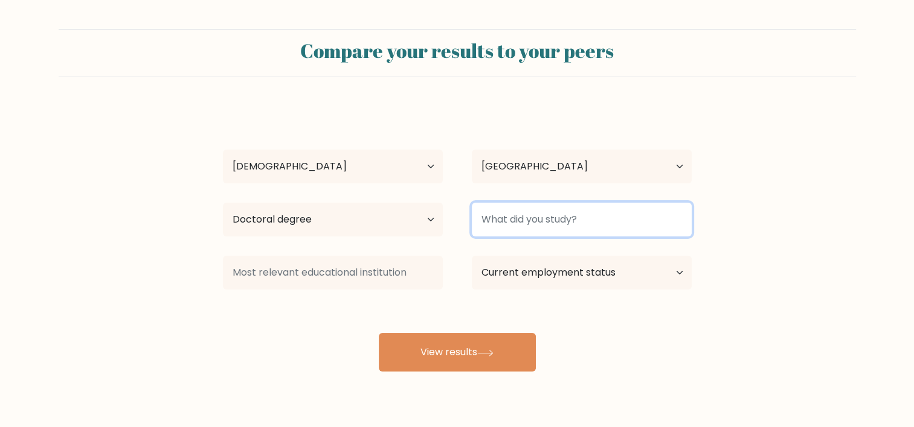
click at [566, 226] on input at bounding box center [582, 220] width 220 height 34
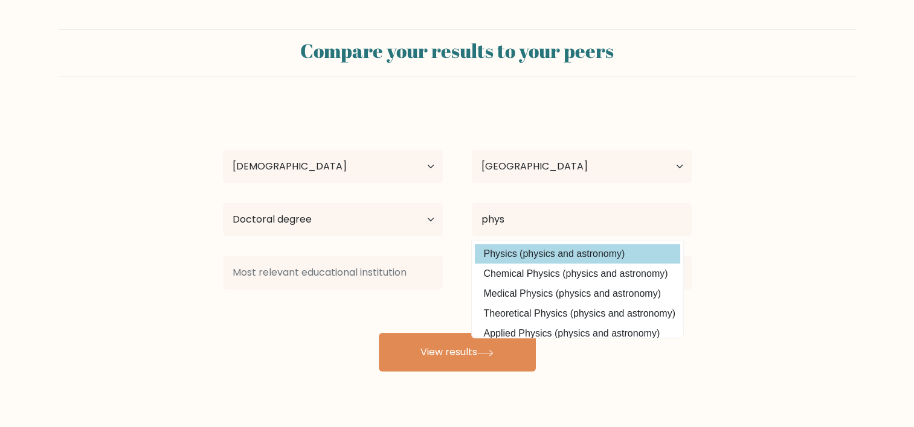
click at [572, 252] on option "Physics (physics and astronomy)" at bounding box center [577, 254] width 205 height 19
type input "Physics"
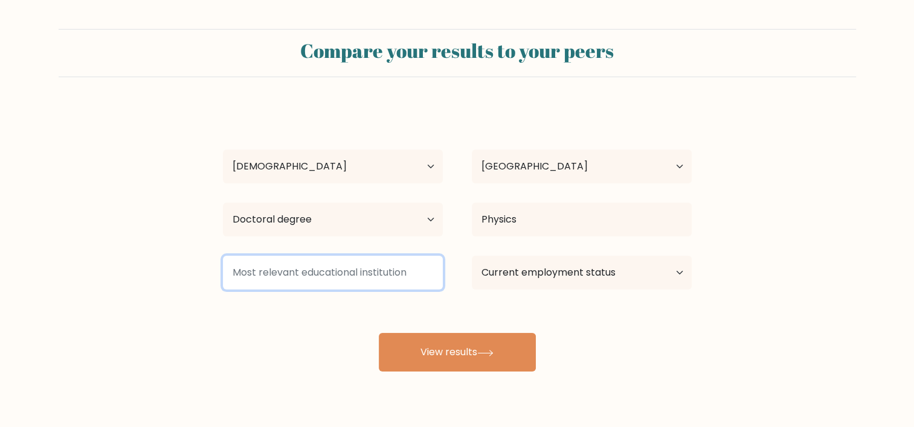
click at [362, 265] on input at bounding box center [333, 273] width 220 height 34
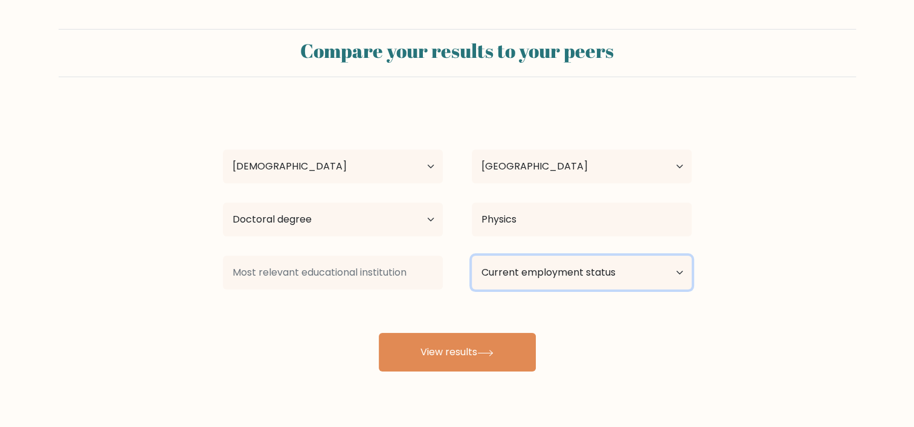
click at [587, 283] on select "Current employment status Employed Student Retired Other / prefer not to answer" at bounding box center [582, 273] width 220 height 34
select select "employed"
click at [472, 256] on select "Current employment status Employed Student Retired Other / prefer not to answer" at bounding box center [582, 273] width 220 height 34
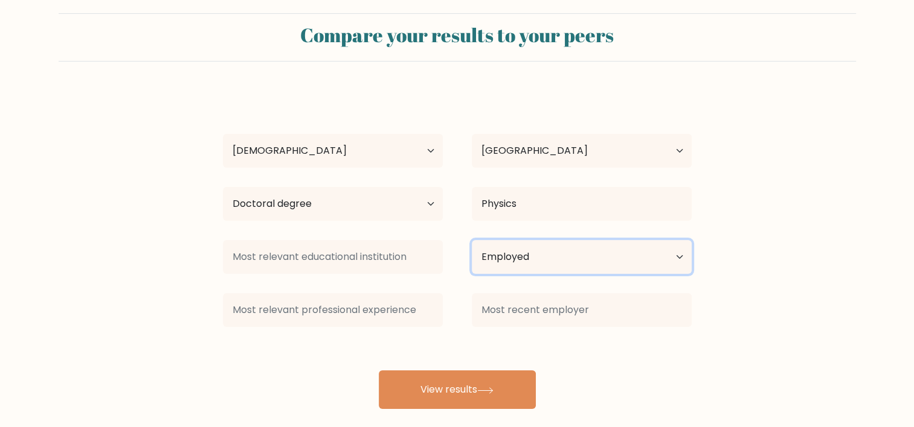
scroll to position [30, 0]
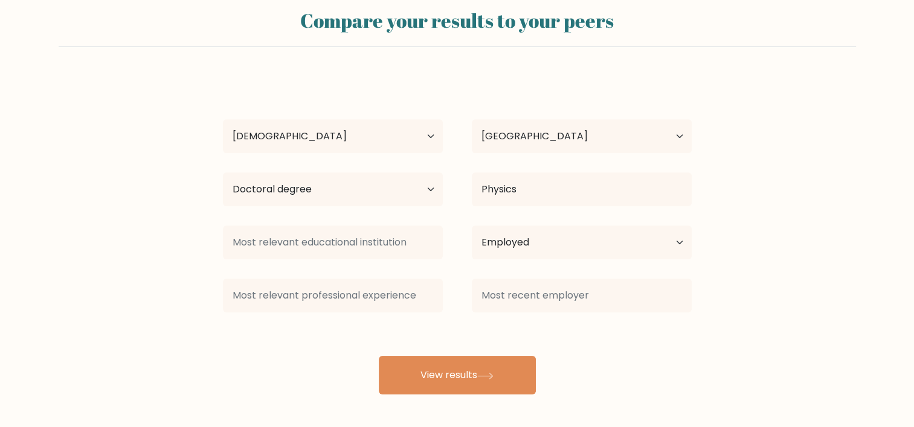
click at [501, 348] on div "Megan Schuurmans Age Under 18 years old 18-24 years old 25-34 years old 35-44 y…" at bounding box center [457, 235] width 483 height 319
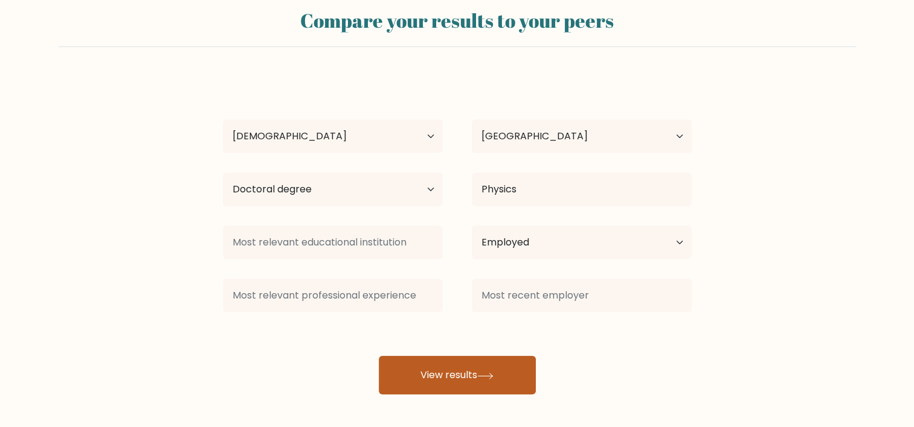
click at [499, 364] on button "View results" at bounding box center [457, 375] width 157 height 39
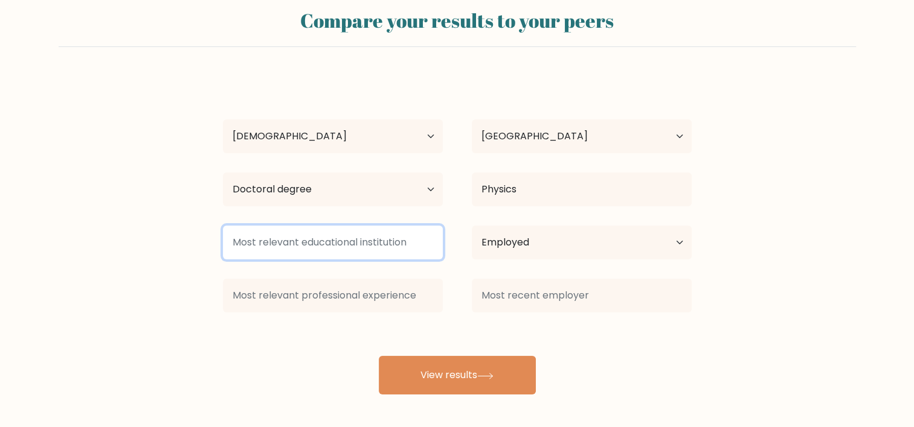
click at [354, 246] on input at bounding box center [333, 243] width 220 height 34
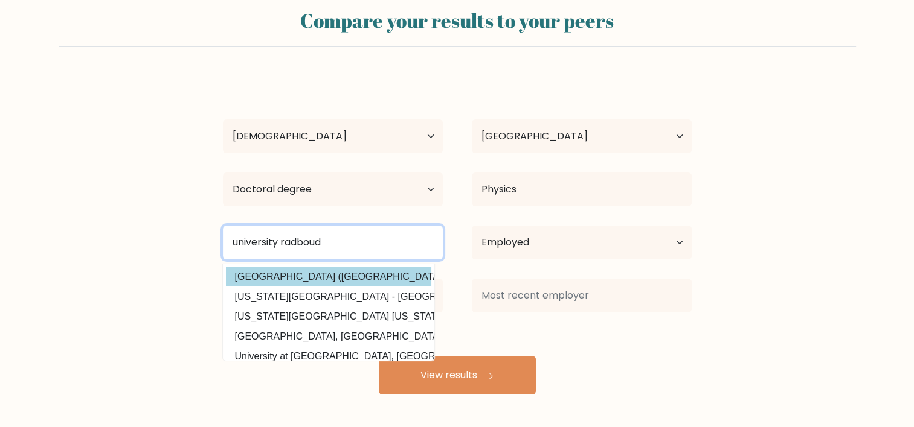
type input "university radboud"
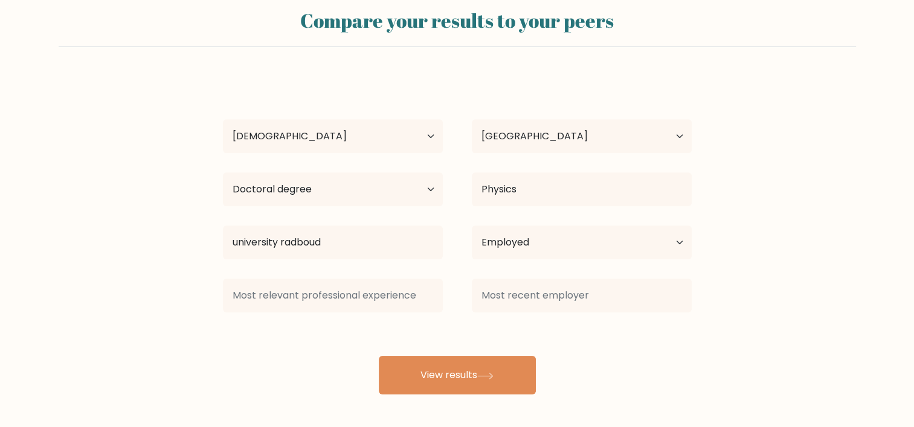
click at [347, 278] on div "Megan Schuurmans Age Under 18 years old 18-24 years old 25-34 years old 35-44 y…" at bounding box center [457, 235] width 483 height 319
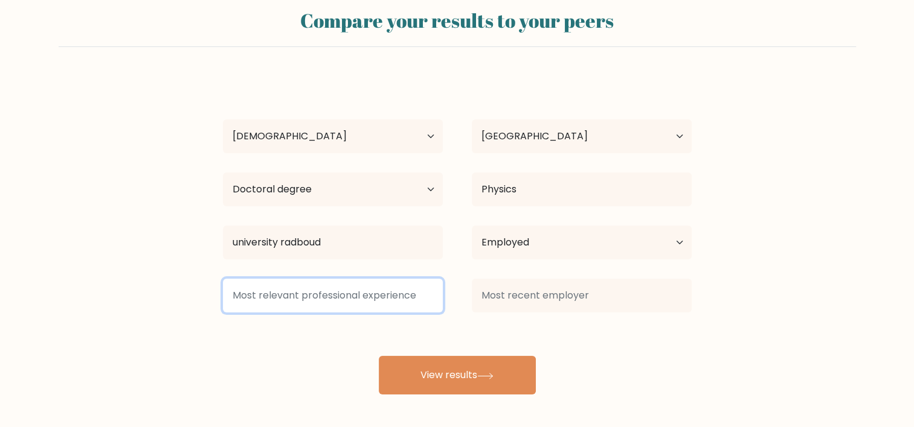
click at [338, 289] on input at bounding box center [333, 296] width 220 height 34
type input "Ph.D."
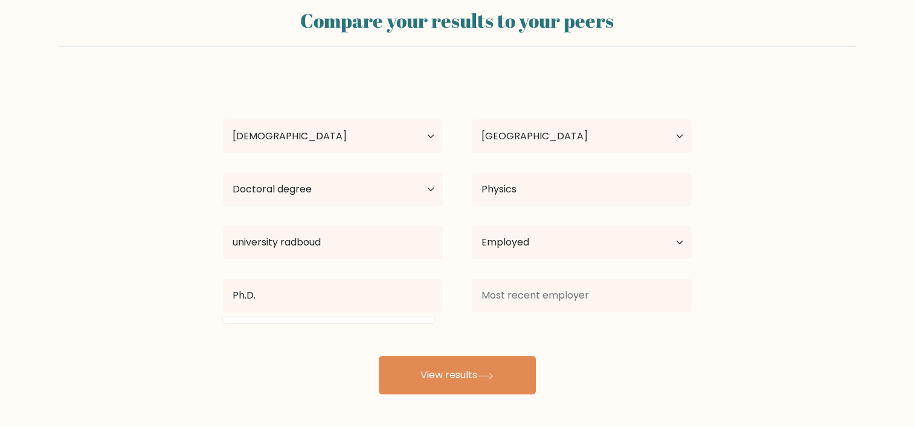
click at [333, 316] on div "Ph.D." at bounding box center [332, 295] width 249 height 43
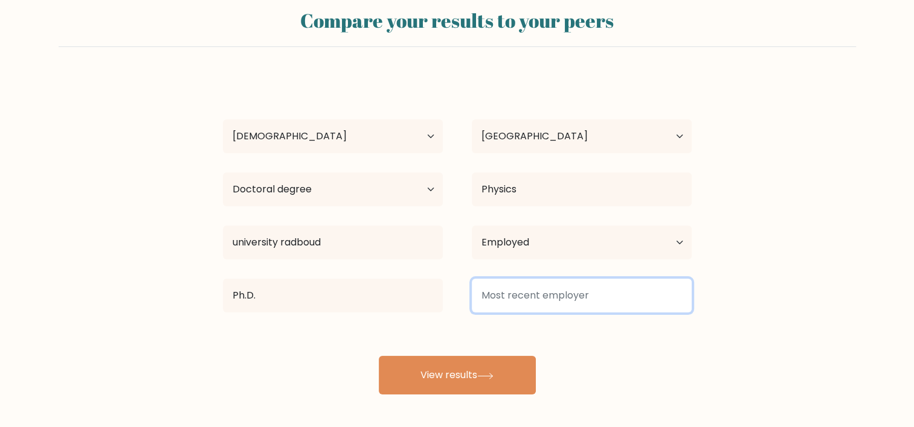
click at [602, 302] on input at bounding box center [582, 296] width 220 height 34
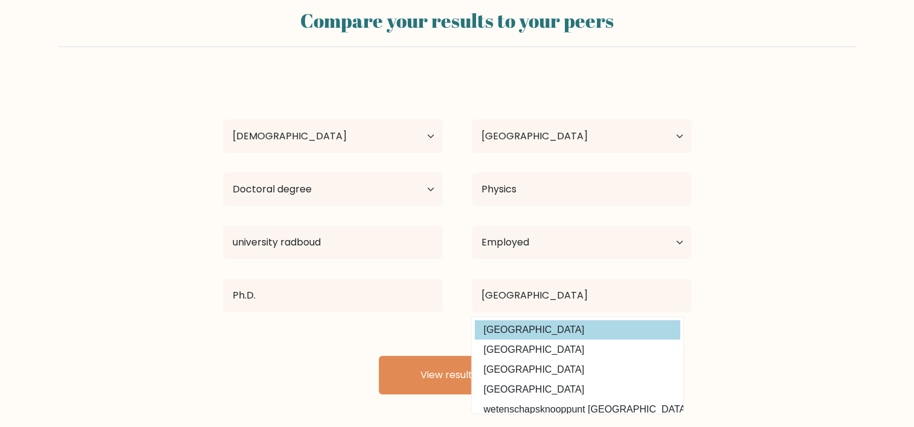
click at [604, 338] on option "radboud university nijmegen" at bounding box center [577, 330] width 205 height 19
type input "radboud university nijmegen"
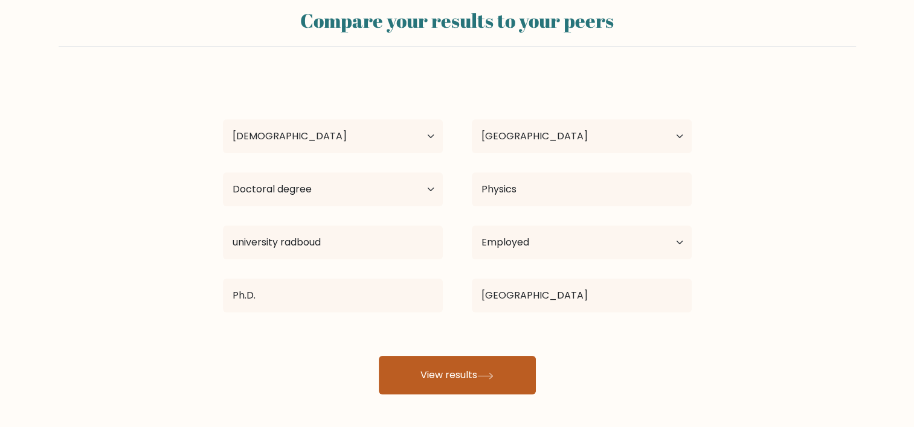
click at [500, 375] on button "View results" at bounding box center [457, 375] width 157 height 39
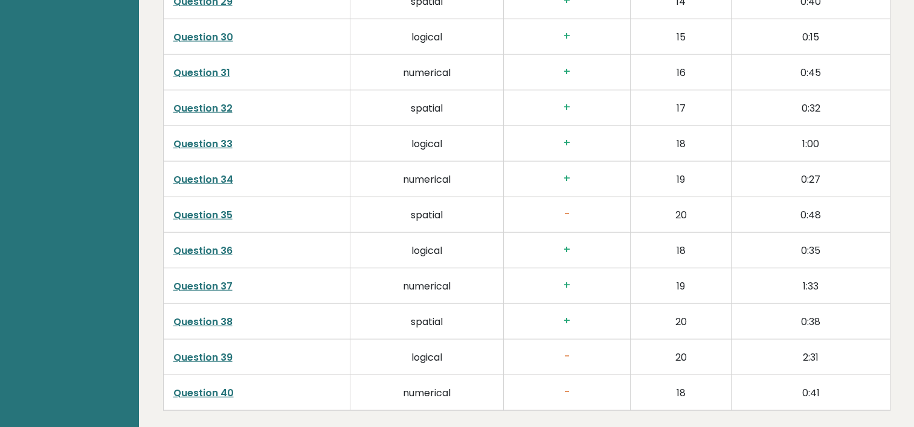
scroll to position [3079, 0]
